Goal: Information Seeking & Learning: Learn about a topic

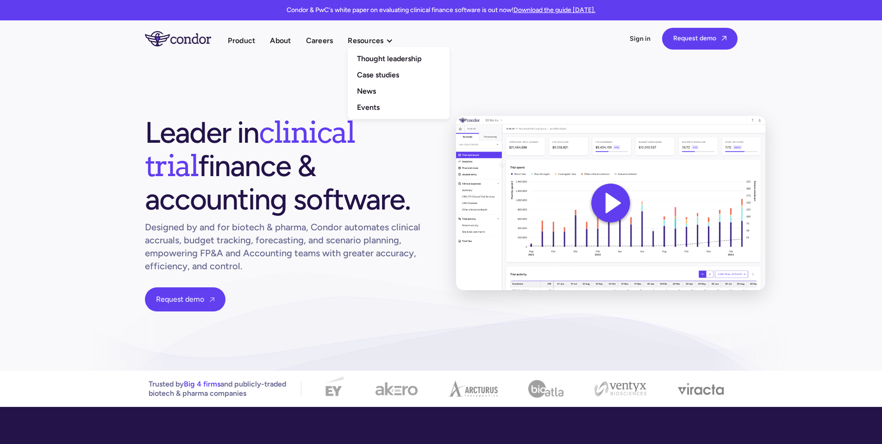
click at [365, 49] on nav "Thought leadership Case studies News Events" at bounding box center [399, 83] width 102 height 72
click at [376, 62] on link "Thought leadership" at bounding box center [399, 58] width 102 height 16
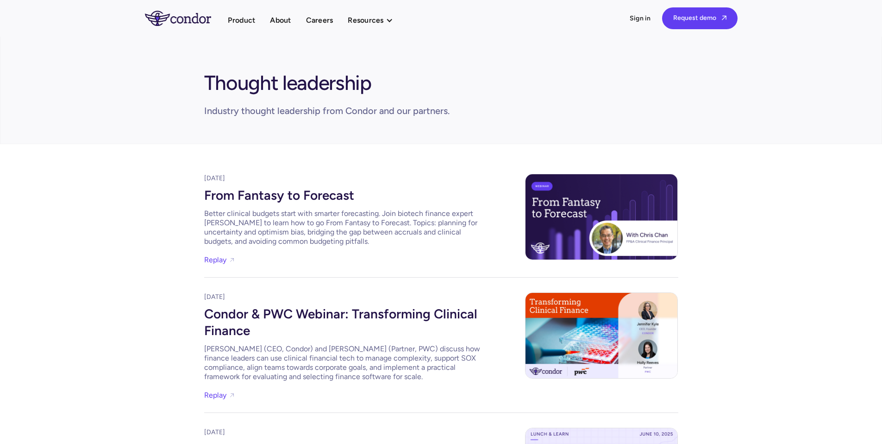
click at [303, 193] on div "From Fantasy to Forecast" at bounding box center [343, 194] width 278 height 22
